Goal: Transaction & Acquisition: Download file/media

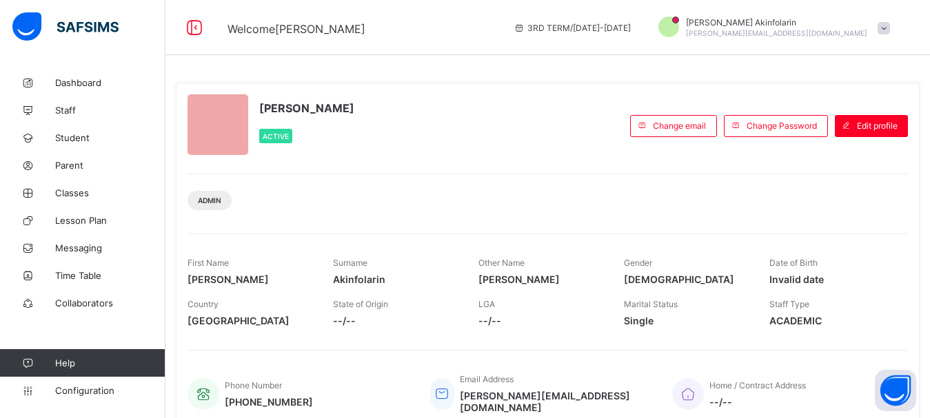
click at [890, 25] on span at bounding box center [884, 28] width 12 height 12
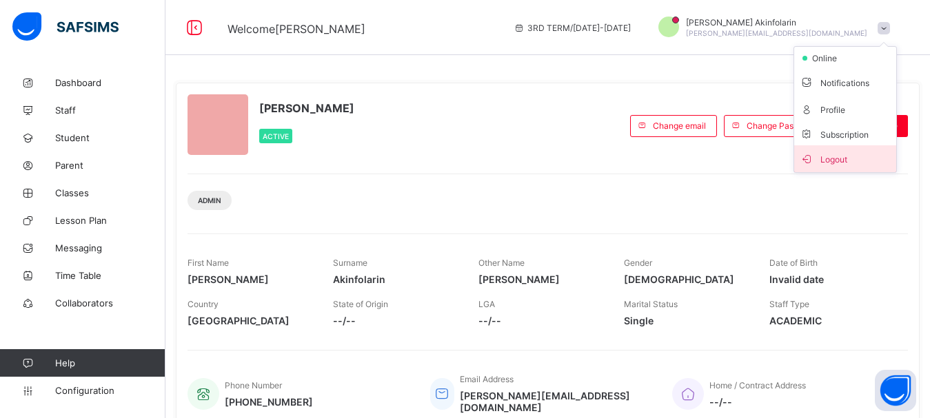
click at [848, 163] on span "Logout" at bounding box center [845, 159] width 91 height 16
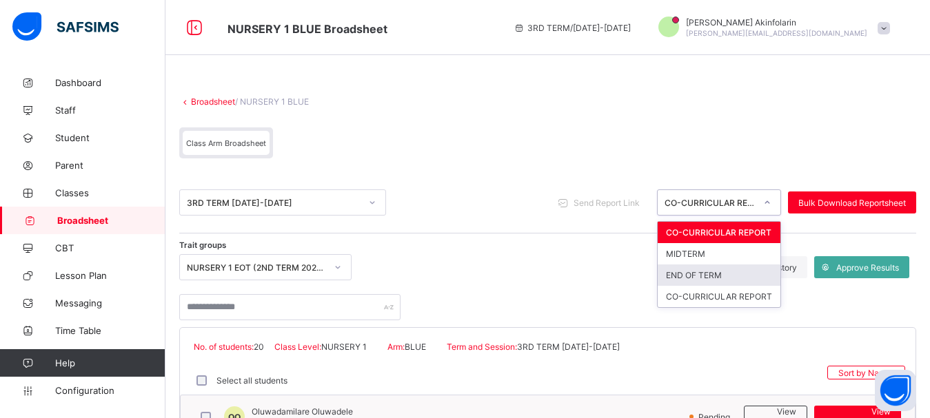
click at [718, 275] on div "END OF TERM" at bounding box center [719, 275] width 123 height 21
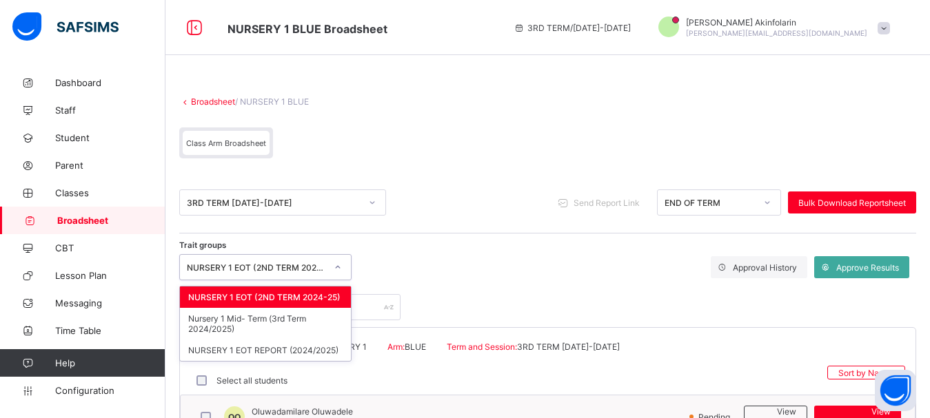
click at [272, 267] on div "NURSERY 1 EOT (2ND TERM 2024-25)" at bounding box center [256, 268] width 139 height 10
click at [281, 352] on div "NURSERY 1 EOT REPORT (2024/2025)" at bounding box center [265, 350] width 171 height 21
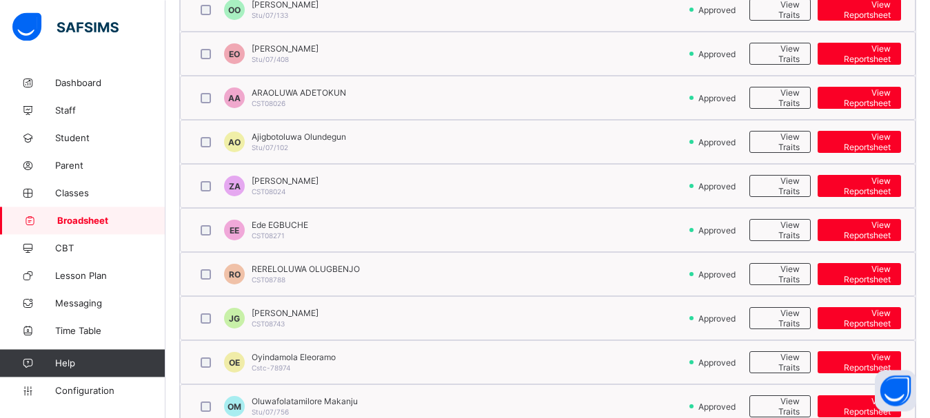
scroll to position [630, 0]
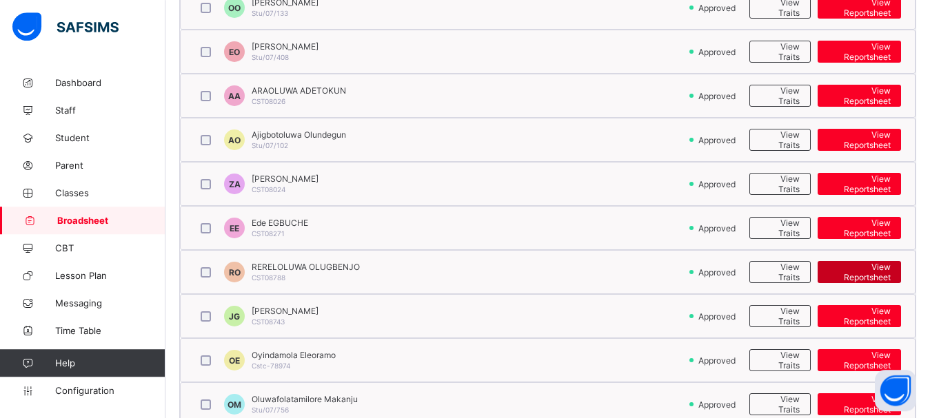
click at [866, 269] on span "View Reportsheet" at bounding box center [859, 272] width 63 height 21
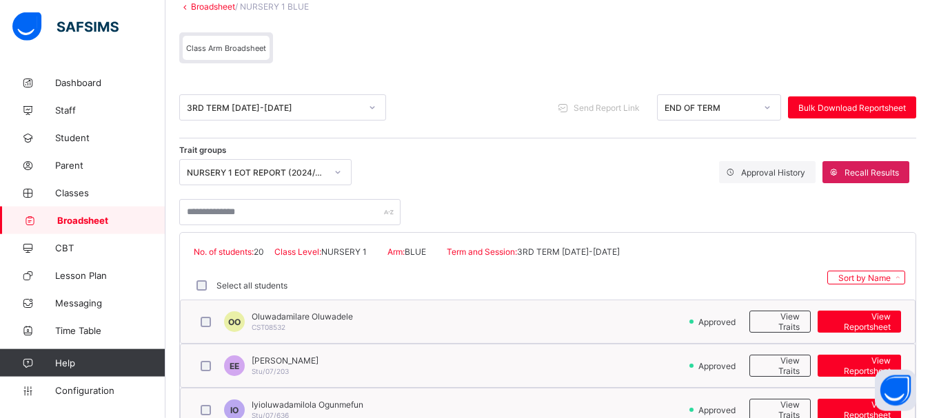
scroll to position [64, 0]
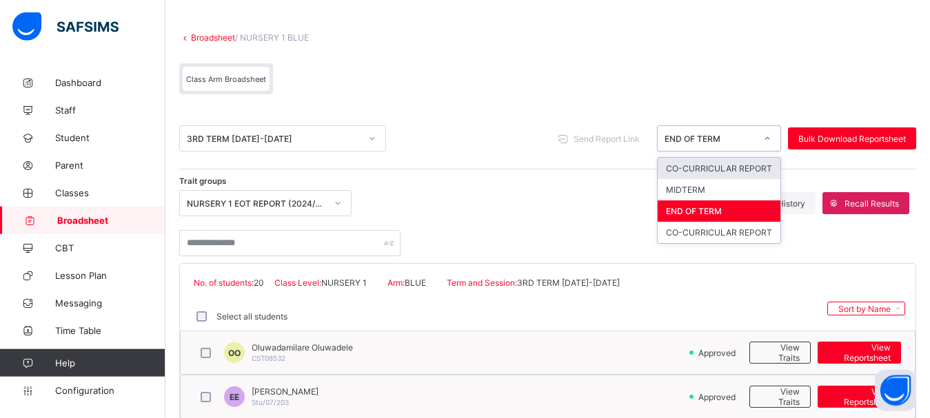
click at [716, 142] on div "END OF TERM" at bounding box center [710, 139] width 91 height 10
click at [701, 193] on div "MIDTERM" at bounding box center [719, 189] width 123 height 21
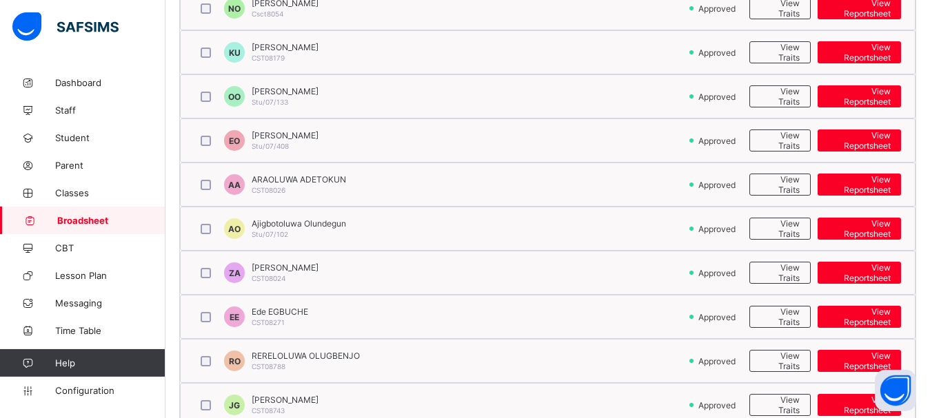
scroll to position [548, 0]
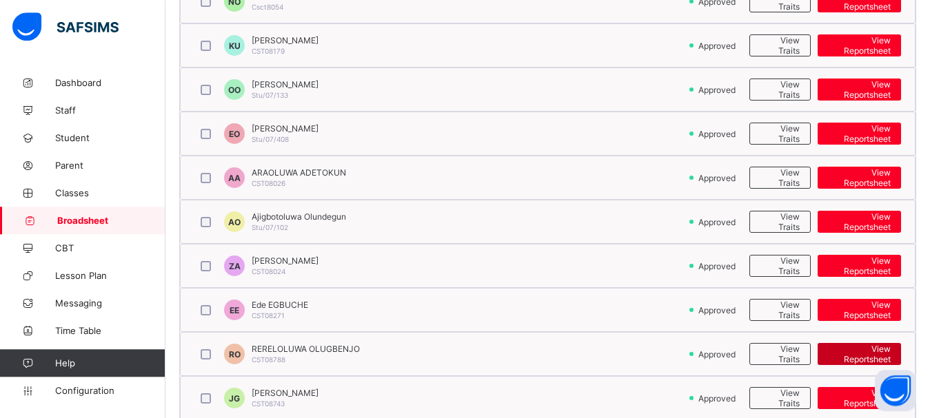
click at [865, 355] on span "View Reportsheet" at bounding box center [859, 354] width 63 height 21
click at [90, 219] on span "Broadsheet" at bounding box center [111, 220] width 108 height 11
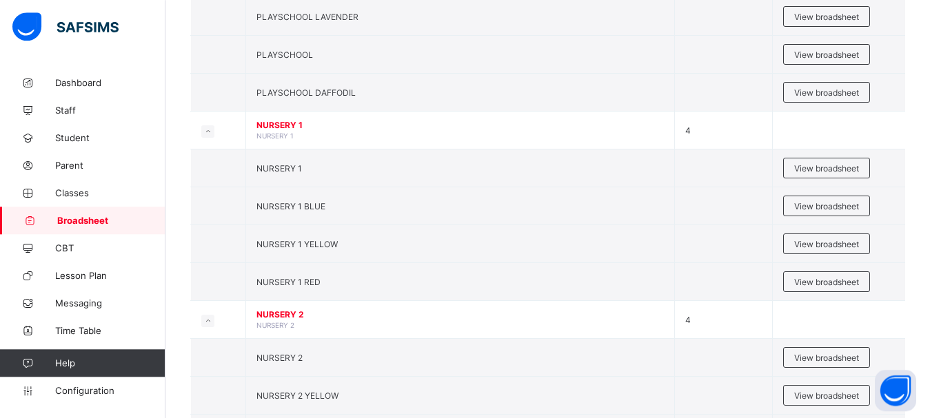
scroll to position [354, 0]
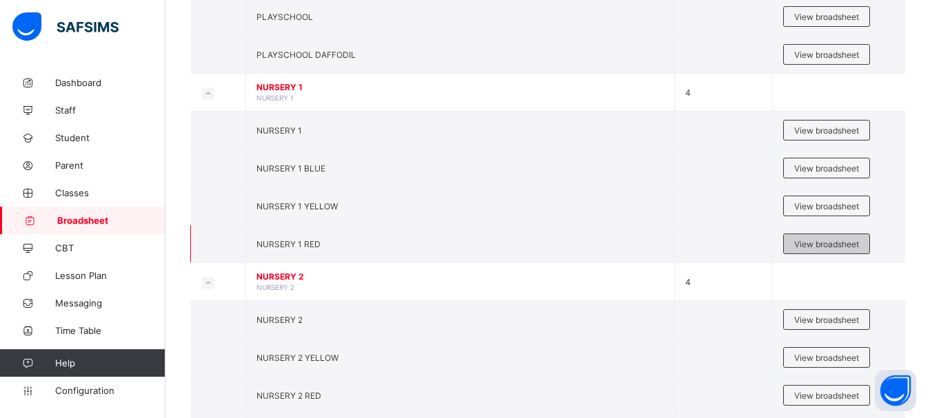
click at [840, 242] on span "View broadsheet" at bounding box center [826, 244] width 65 height 10
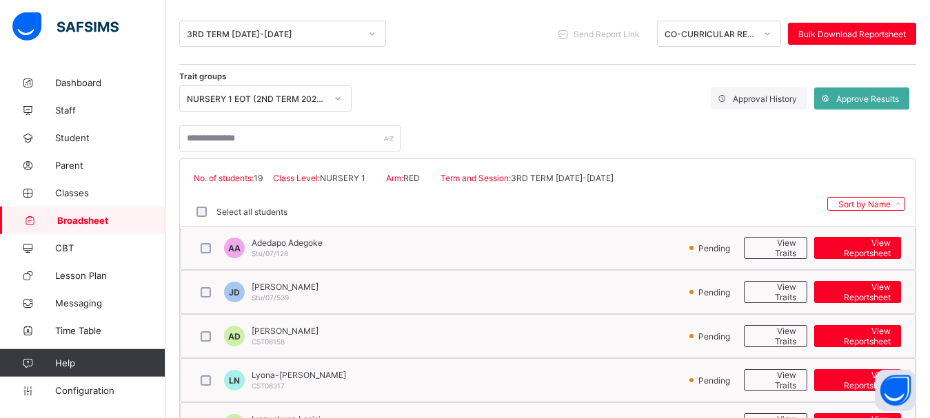
scroll to position [167, 0]
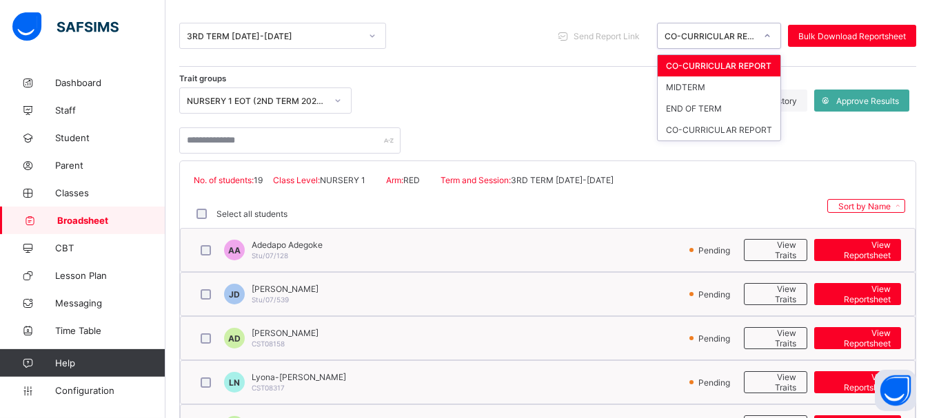
click at [733, 40] on div "CO-CURRICULAR REPORT" at bounding box center [710, 36] width 91 height 10
click at [720, 107] on div "END OF TERM" at bounding box center [719, 108] width 123 height 21
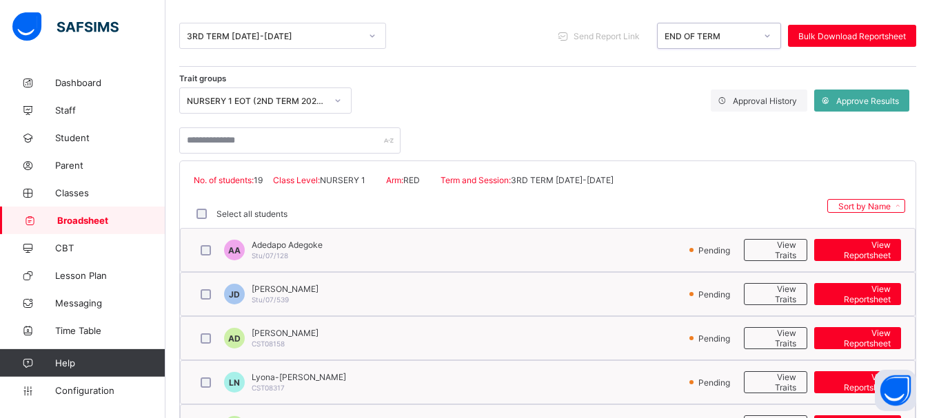
click at [274, 96] on div "NURSERY 1 EOT (2ND TERM 2024-25)" at bounding box center [256, 101] width 139 height 10
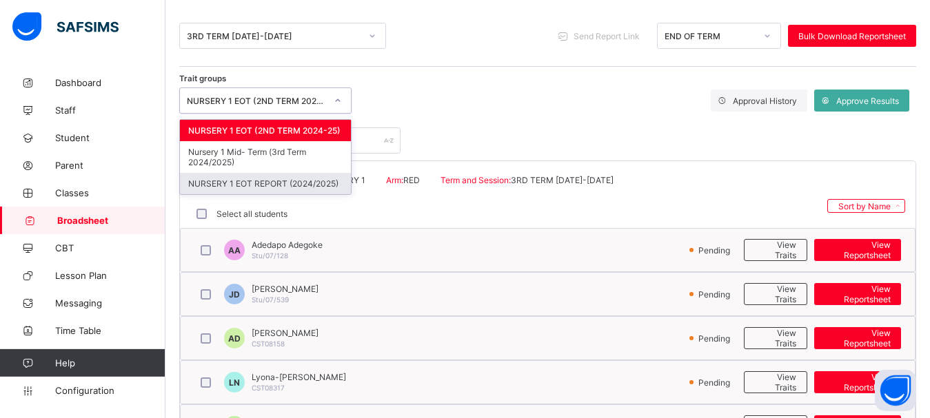
click at [257, 183] on div "NURSERY 1 EOT REPORT (2024/2025)" at bounding box center [265, 183] width 171 height 21
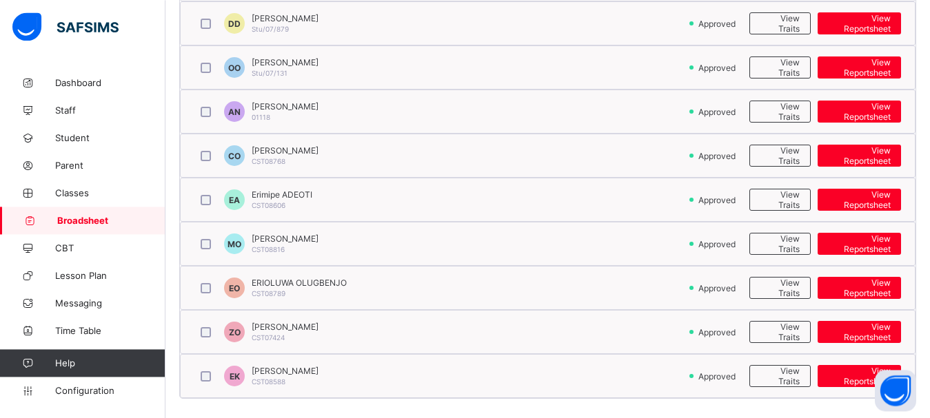
scroll to position [843, 0]
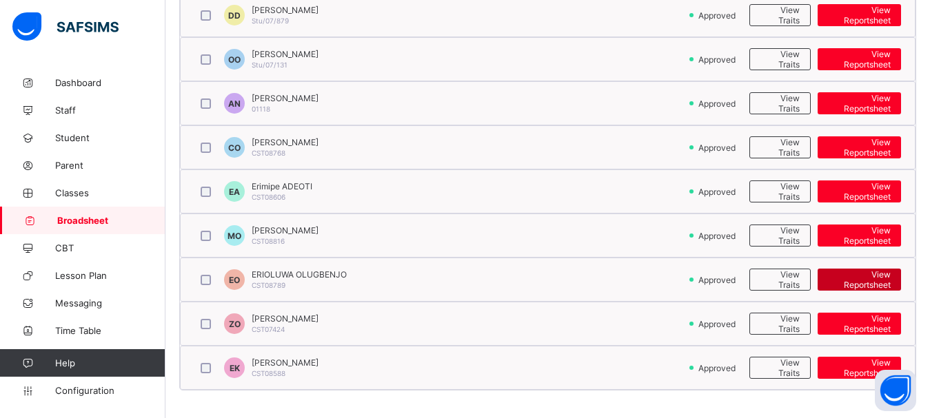
click at [873, 283] on span "View Reportsheet" at bounding box center [859, 280] width 63 height 21
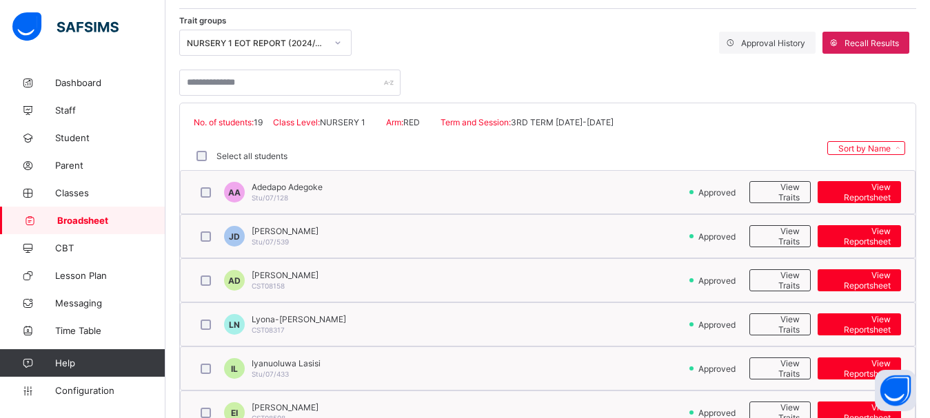
scroll to position [109, 0]
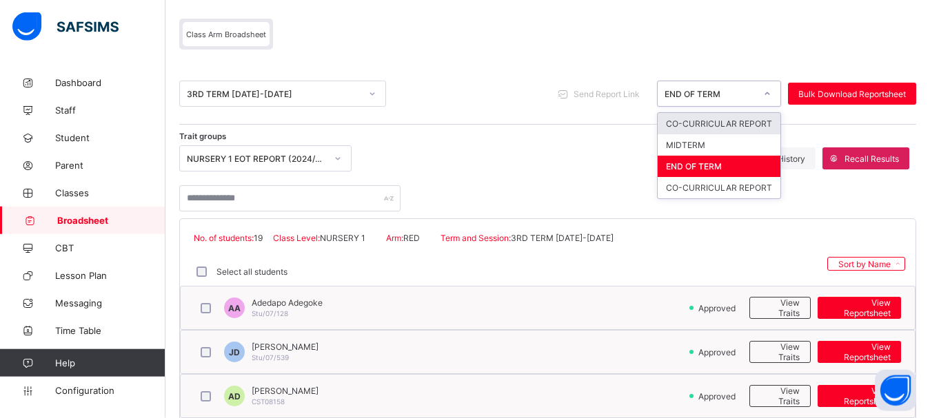
click at [711, 94] on div "END OF TERM" at bounding box center [710, 94] width 91 height 10
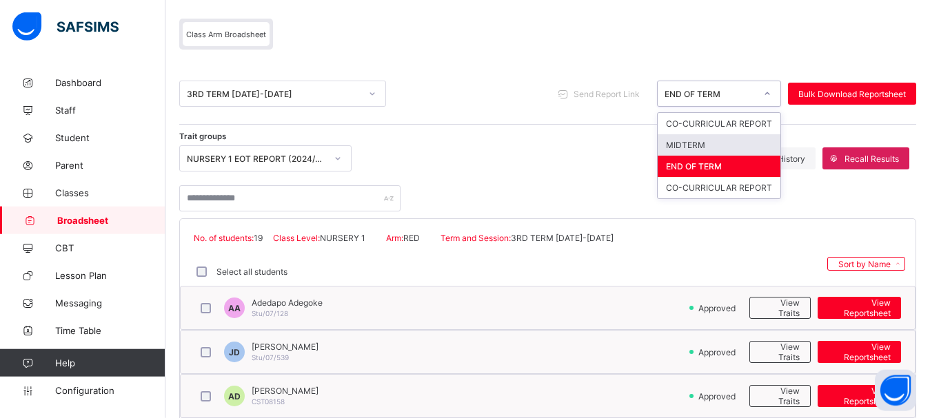
click at [698, 147] on div "MIDTERM" at bounding box center [719, 144] width 123 height 21
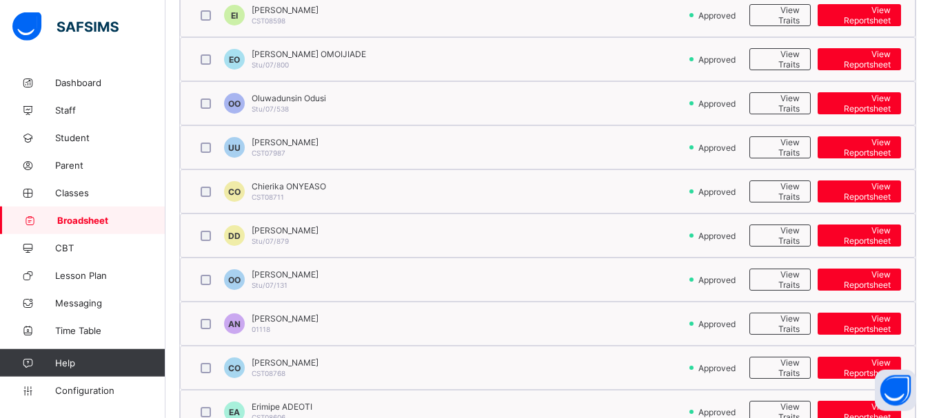
scroll to position [843, 0]
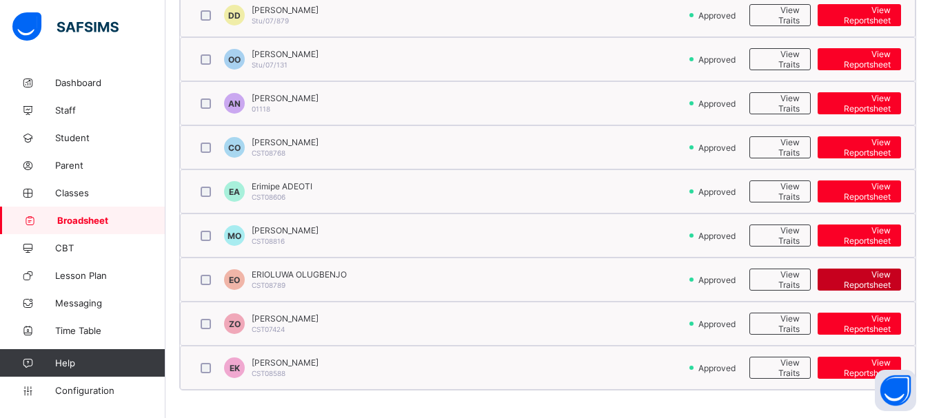
click at [852, 281] on span "View Reportsheet" at bounding box center [859, 280] width 63 height 21
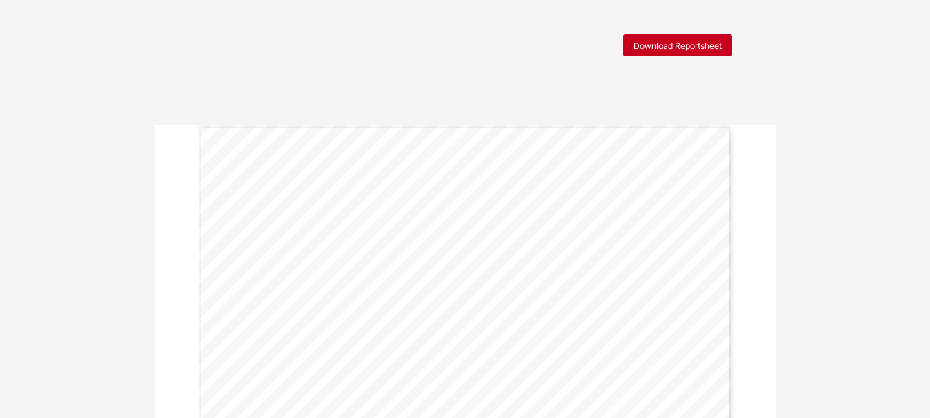
click at [657, 36] on div "Download Reportsheet" at bounding box center [677, 45] width 109 height 22
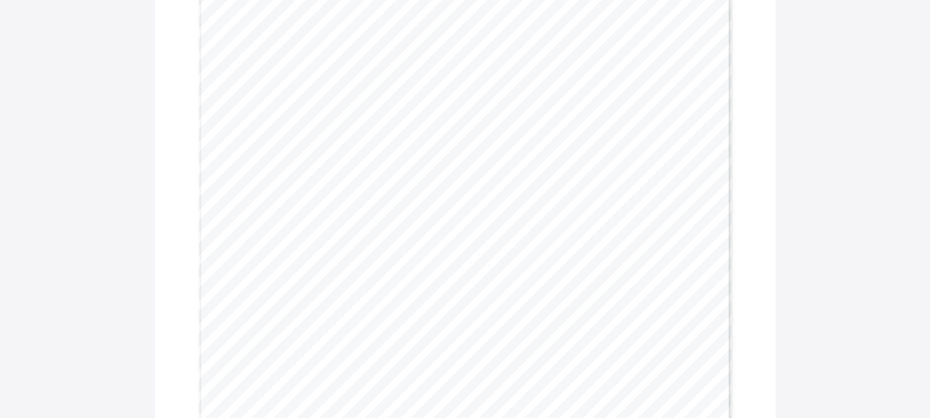
scroll to position [364, 0]
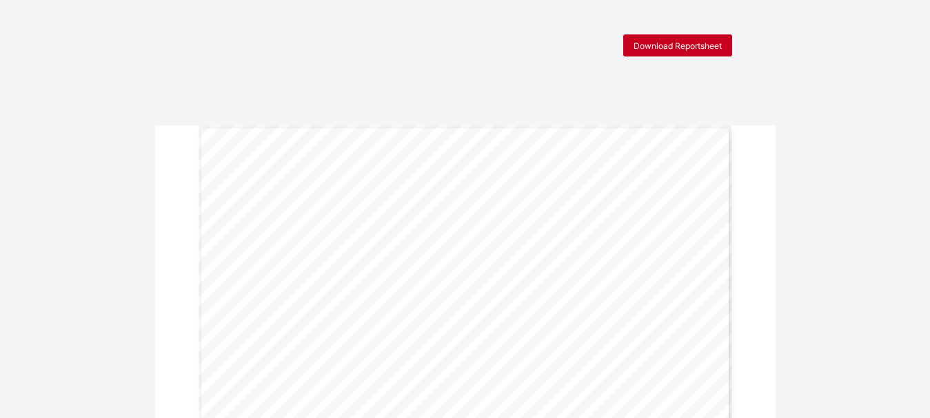
click at [658, 41] on span "Download Reportsheet" at bounding box center [678, 46] width 88 height 10
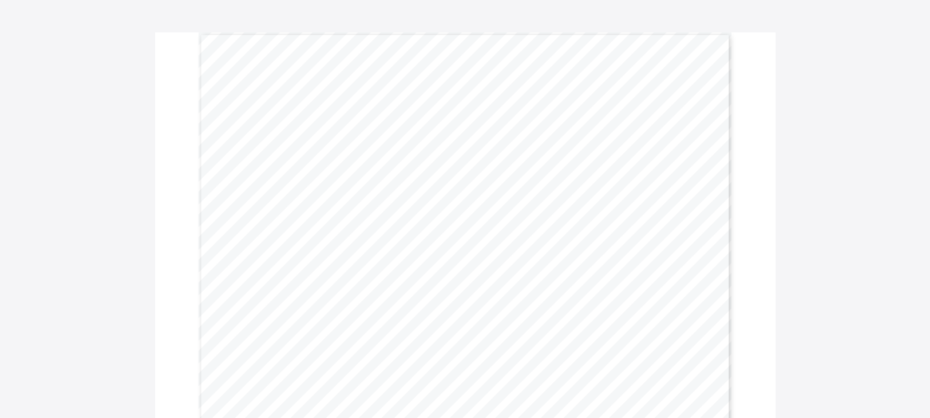
scroll to position [8, 0]
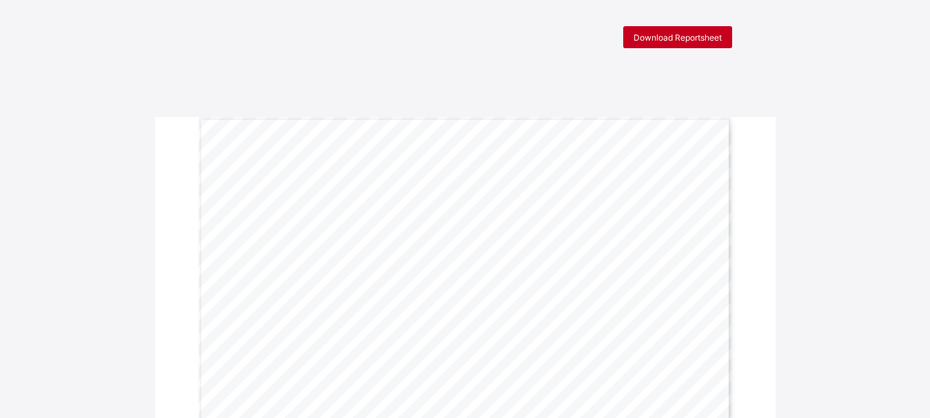
click at [667, 39] on span "Download Reportsheet" at bounding box center [678, 37] width 88 height 10
